Goal: Task Accomplishment & Management: Manage account settings

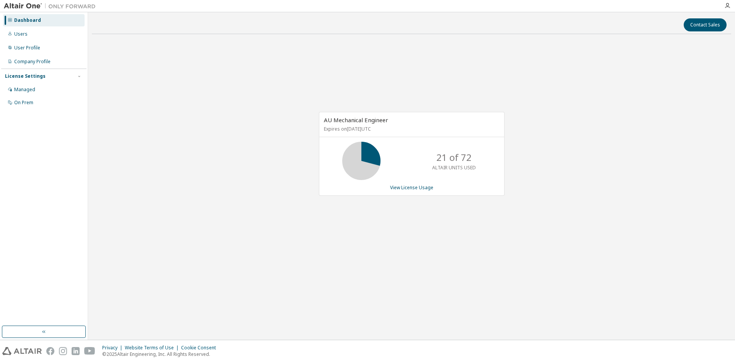
click at [563, 165] on div "AU Mechanical Engineer Expires on [DATE] UTC 21 of 72 ALTAIR UNITS USED View Li…" at bounding box center [411, 157] width 639 height 235
click at [151, 81] on div "AU Mechanical Engineer Expires on January 1, 2038 UTC 21 of 72 ALTAIR UNITS USE…" at bounding box center [411, 157] width 639 height 235
click at [30, 33] on div "Users" at bounding box center [44, 34] width 82 height 12
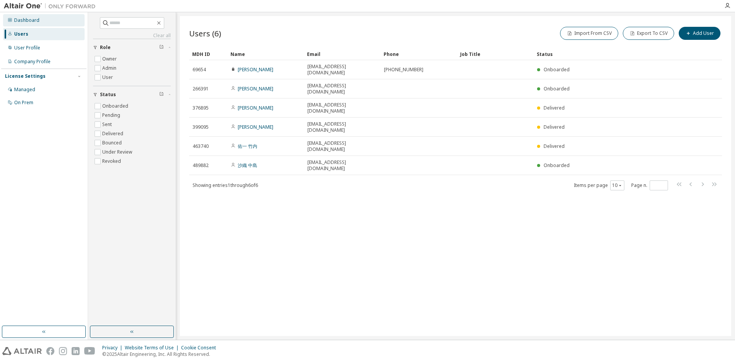
click at [52, 19] on div "Dashboard" at bounding box center [44, 20] width 82 height 12
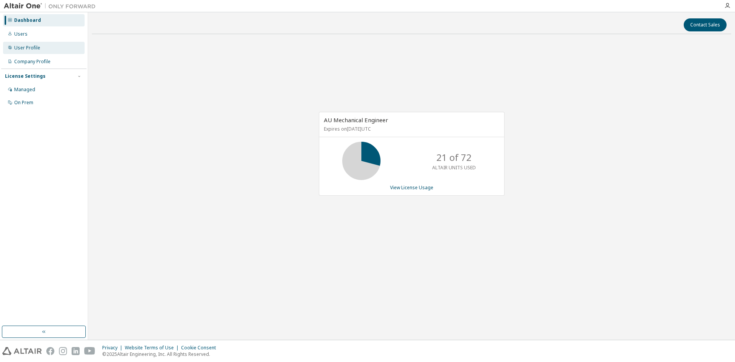
click at [39, 48] on div "User Profile" at bounding box center [44, 48] width 82 height 12
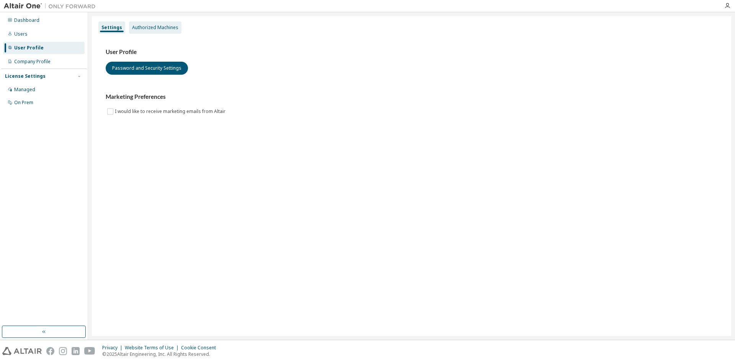
click at [167, 27] on div "Authorized Machines" at bounding box center [155, 28] width 46 height 6
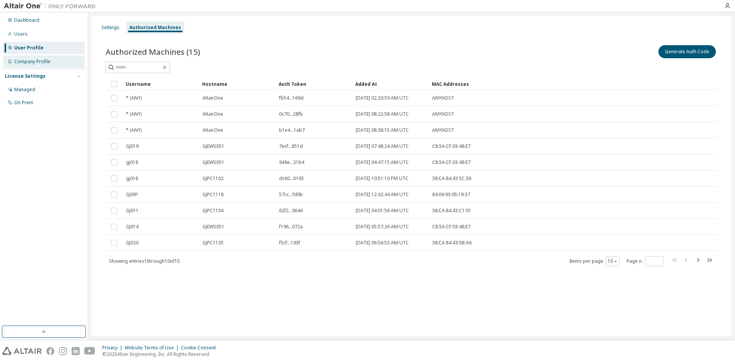
click at [49, 61] on div "Company Profile" at bounding box center [32, 62] width 36 height 6
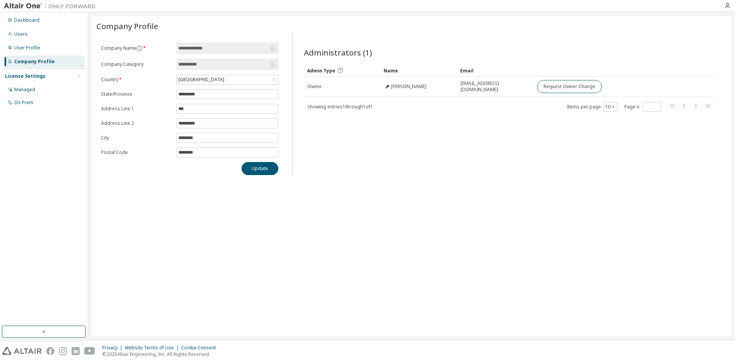
click at [42, 78] on div "License Settings" at bounding box center [44, 76] width 78 height 7
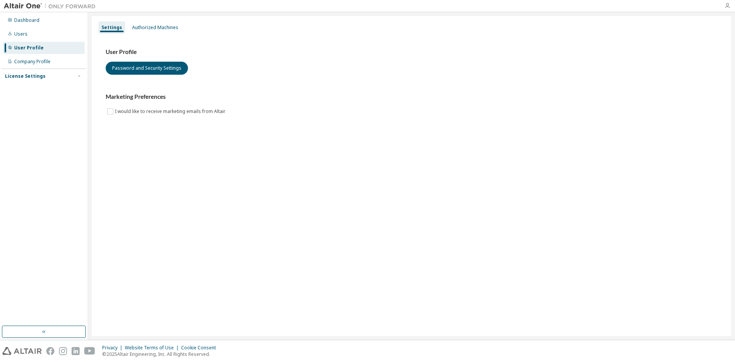
click at [730, 4] on icon "button" at bounding box center [727, 6] width 6 height 6
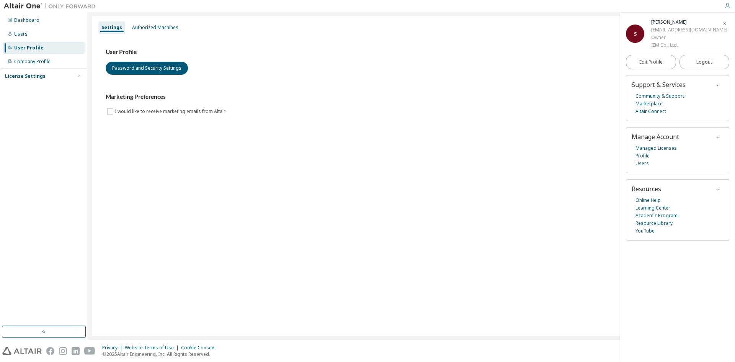
click at [726, 25] on icon "button" at bounding box center [724, 23] width 5 height 5
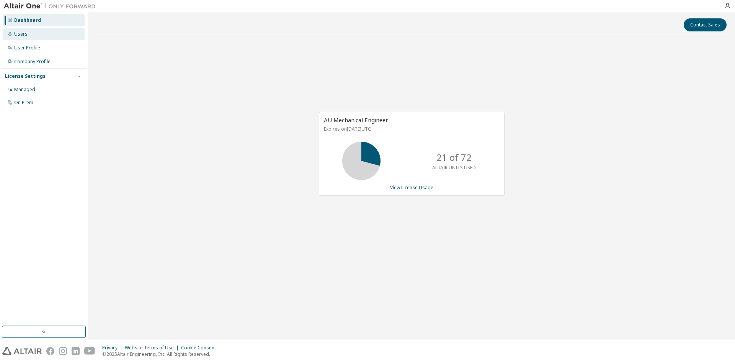
click at [20, 37] on div "Users" at bounding box center [44, 34] width 82 height 12
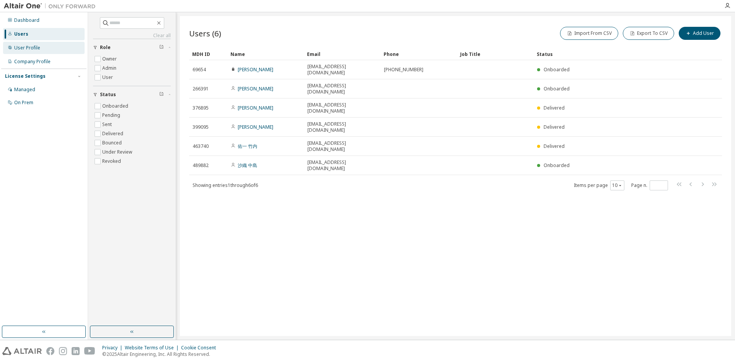
click at [15, 46] on div "User Profile" at bounding box center [27, 48] width 26 height 6
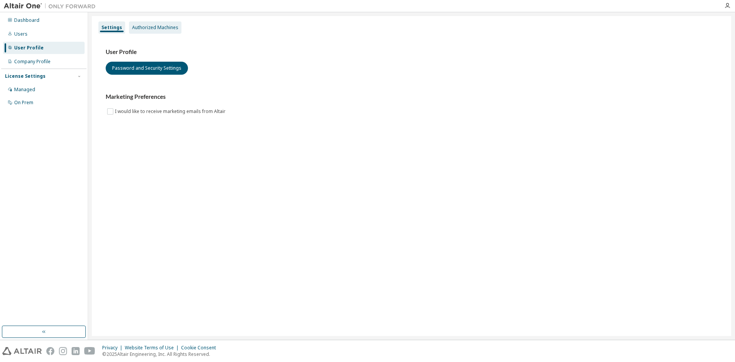
click at [162, 25] on div "Authorized Machines" at bounding box center [155, 28] width 46 height 6
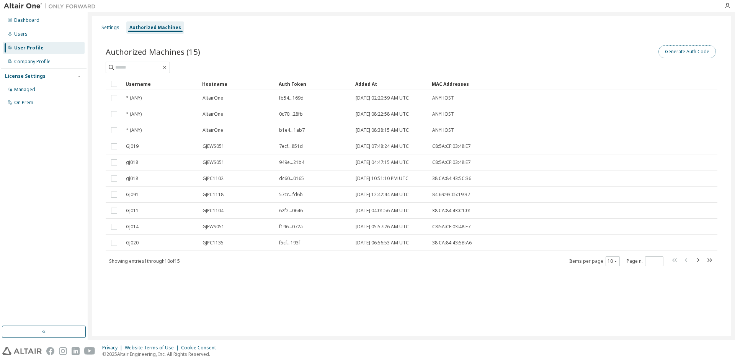
click at [701, 52] on button "Generate Auth Code" at bounding box center [687, 51] width 57 height 13
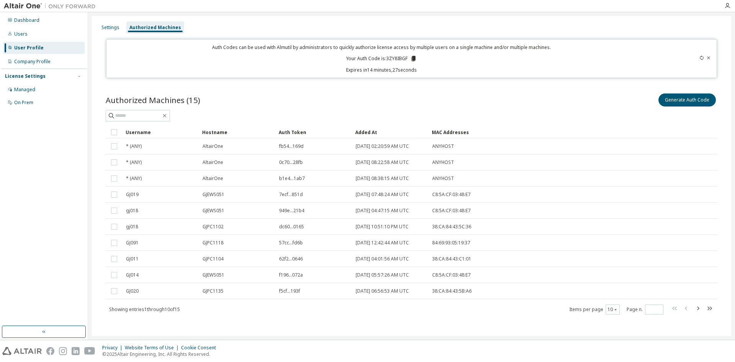
drag, startPoint x: 411, startPoint y: 57, endPoint x: 411, endPoint y: 60, distance: 3.8
click at [412, 60] on icon at bounding box center [414, 58] width 4 height 5
